Goal: Task Accomplishment & Management: Use online tool/utility

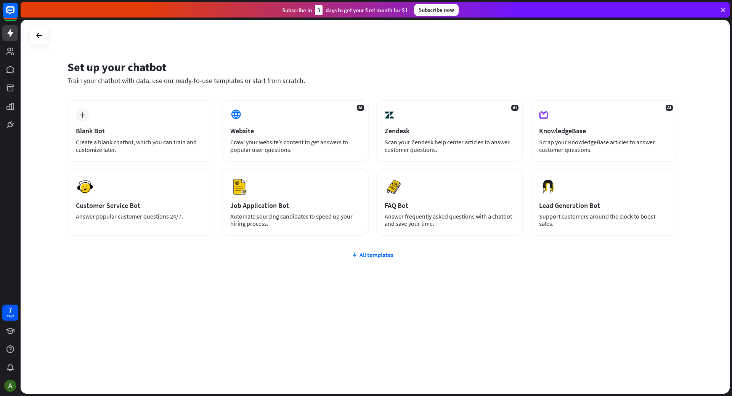
click at [375, 260] on div "plus Blank Bot Create a blank chatbot, which you can train and customize later.…" at bounding box center [372, 213] width 610 height 227
click at [375, 257] on div "All templates" at bounding box center [372, 255] width 610 height 8
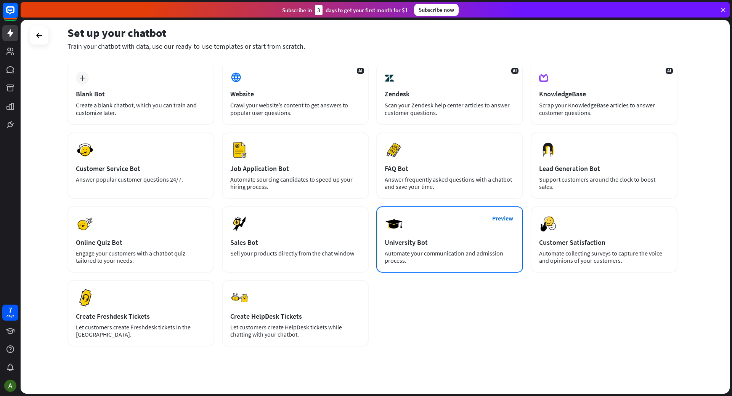
scroll to position [38, 0]
click at [442, 230] on div "Preview University Bot Automate your communication and admission process." at bounding box center [449, 238] width 147 height 66
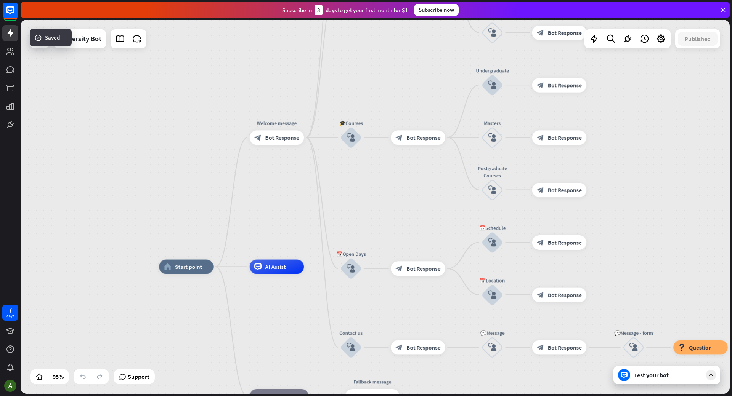
drag, startPoint x: 338, startPoint y: 138, endPoint x: 326, endPoint y: 213, distance: 76.4
click at [331, 204] on div "home_2 Start point Welcome message block_bot_response Bot Response ✨Main menu b…" at bounding box center [375, 207] width 709 height 374
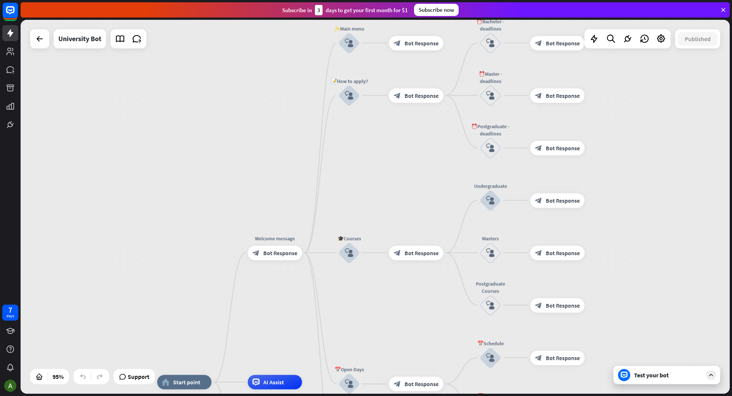
drag, startPoint x: 317, startPoint y: 190, endPoint x: 310, endPoint y: 137, distance: 53.4
click at [312, 144] on div "home_2 Start point Welcome message block_bot_response Bot Response ✨Main menu b…" at bounding box center [375, 207] width 709 height 374
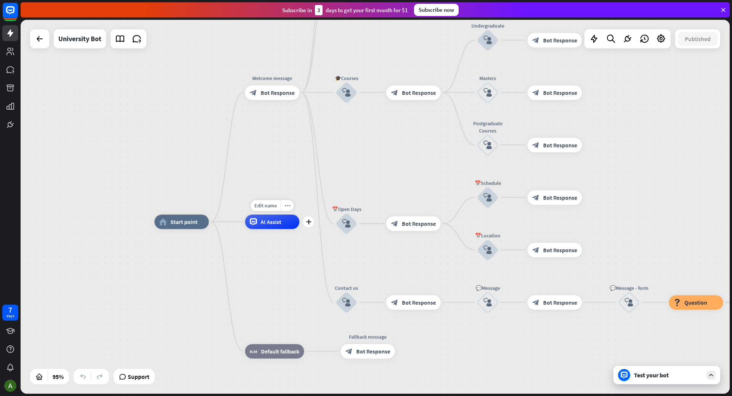
click at [276, 229] on div "Edit name more_horiz plus AI Assist" at bounding box center [272, 222] width 54 height 14
click at [274, 209] on span "Edit name" at bounding box center [265, 205] width 22 height 6
click at [309, 226] on div "plus" at bounding box center [308, 221] width 11 height 11
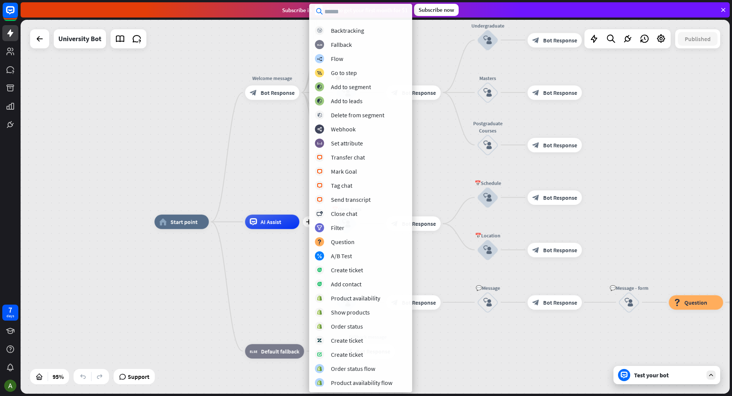
scroll to position [14, 0]
click at [223, 151] on div "home_2 Start point Welcome message block_bot_response Bot Response ✨Main menu b…" at bounding box center [375, 207] width 709 height 374
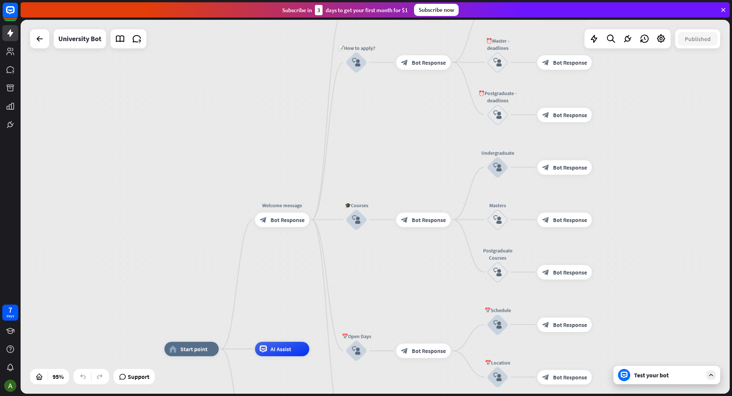
drag, startPoint x: 324, startPoint y: 81, endPoint x: 321, endPoint y: 205, distance: 124.6
click at [321, 205] on div "home_2 Start point Welcome message block_bot_response Bot Response ✨Main menu b…" at bounding box center [375, 207] width 709 height 374
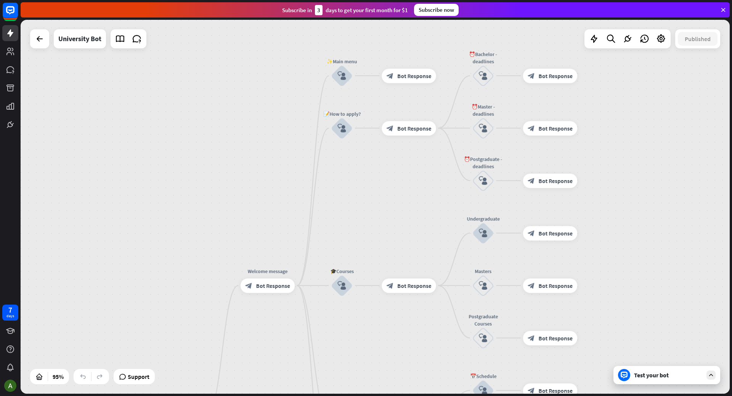
drag, startPoint x: 321, startPoint y: 185, endPoint x: 310, endPoint y: 235, distance: 51.8
click at [310, 235] on div "home_2 Start point Welcome message block_bot_response Bot Response ✨Main menu b…" at bounding box center [375, 207] width 709 height 374
